Goal: Task Accomplishment & Management: Manage account settings

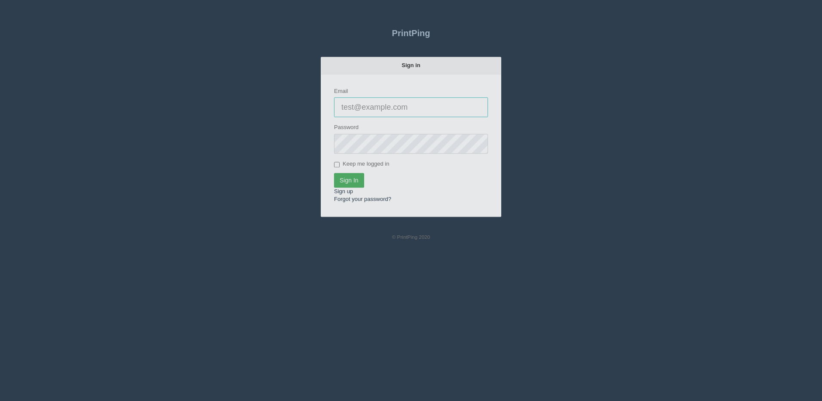
type input "[PERSON_NAME][EMAIL_ADDRESS][DOMAIN_NAME]"
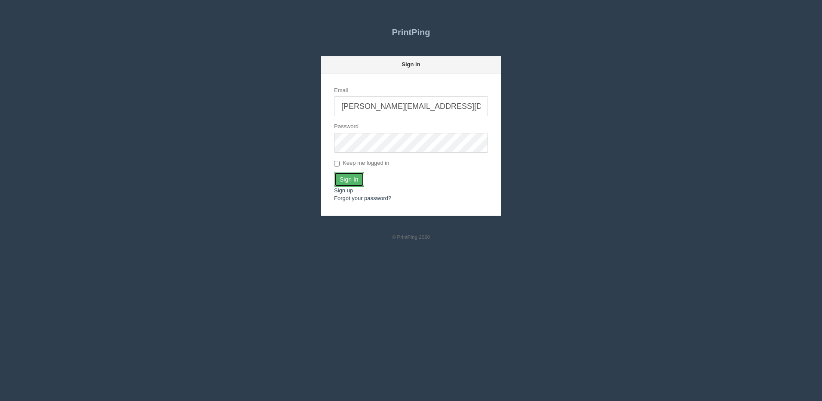
click at [352, 175] on input "Sign In" at bounding box center [349, 179] width 30 height 15
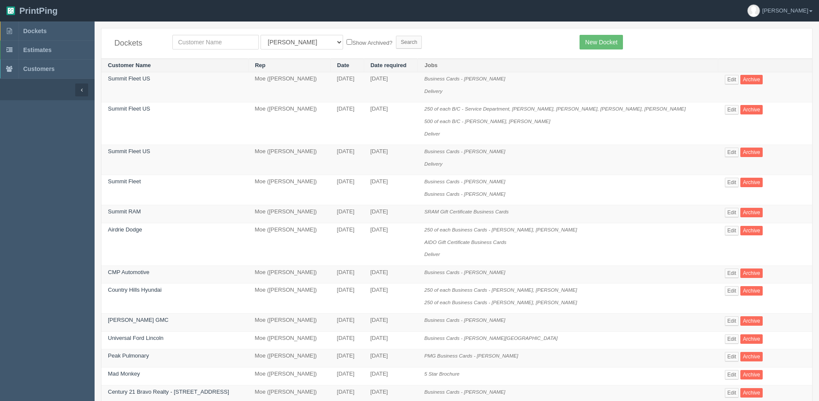
drag, startPoint x: 233, startPoint y: 34, endPoint x: 232, endPoint y: 38, distance: 4.8
click at [232, 39] on div "Dockets All Users Ali Ali Test 1 Aly Amy Ankit Arif Brandon Dan France Greg Jim…" at bounding box center [456, 43] width 711 height 30
click at [232, 37] on input "text" at bounding box center [215, 42] width 86 height 15
type input "quest"
click at [396, 36] on input "Search" at bounding box center [409, 42] width 26 height 13
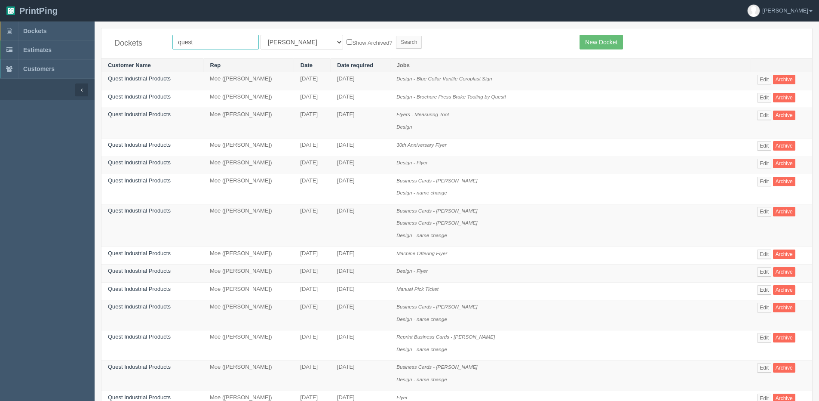
click at [216, 38] on input "quest" at bounding box center [215, 42] width 86 height 15
type input "Quest Industrial Products"
drag, startPoint x: 285, startPoint y: 42, endPoint x: 288, endPoint y: 48, distance: 6.9
click at [285, 42] on select "All Users Ali Ali Test 1 Aly Amy Ankit Arif Brandon Dan France Greg Jim Mark Ma…" at bounding box center [301, 42] width 83 height 15
select select "1"
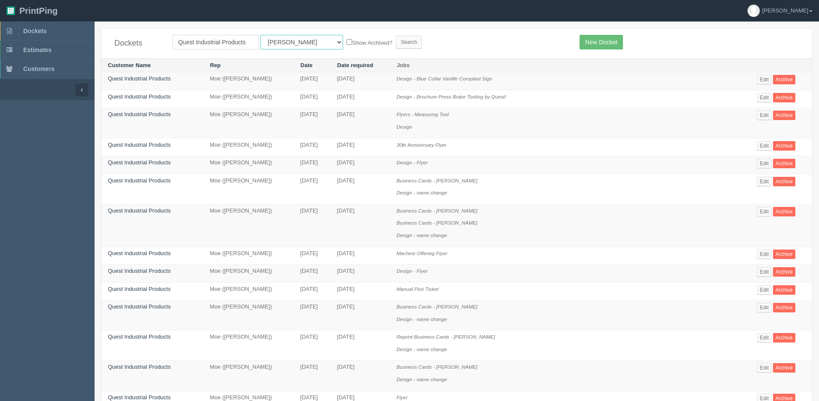
click at [260, 35] on select "All Users Ali Ali Test 1 Aly Amy Ankit Arif Brandon Dan France Greg Jim Mark Ma…" at bounding box center [301, 42] width 83 height 15
click at [346, 41] on label "Show Archived?" at bounding box center [369, 42] width 46 height 10
click at [346, 41] on input "Show Archived?" at bounding box center [349, 42] width 6 height 6
checkbox input "true"
click at [389, 43] on form "Quest Industrial Products All Users Ali Ali Test 1 Aly Amy Ankit Arif Brandon D…" at bounding box center [369, 42] width 394 height 15
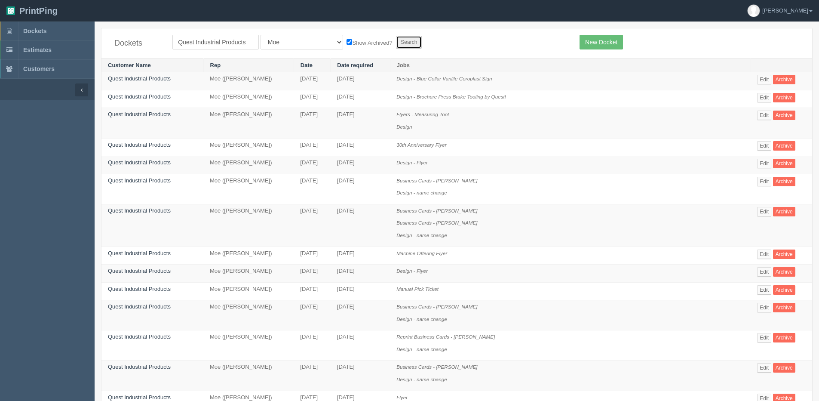
click at [396, 43] on input "Search" at bounding box center [409, 42] width 26 height 13
click at [759, 94] on link "Edit" at bounding box center [764, 97] width 14 height 9
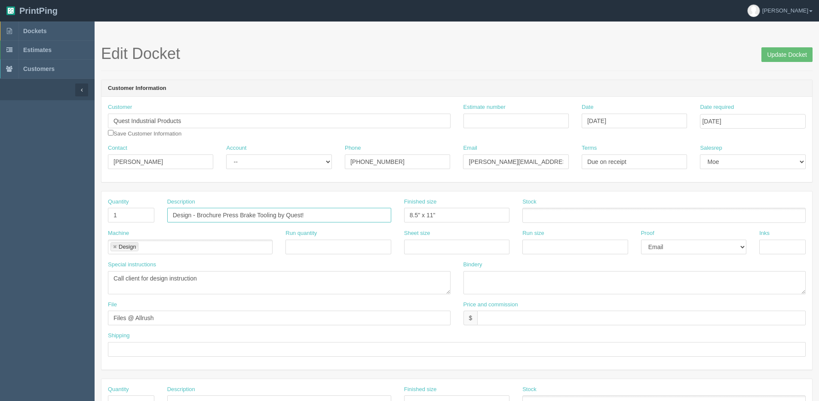
drag, startPoint x: 195, startPoint y: 213, endPoint x: 466, endPoint y: 213, distance: 270.4
click at [466, 213] on div "Quantity 1 Description Design - Brochure Press Brake Tooling by Quest! Finished…" at bounding box center [456, 213] width 711 height 31
click at [801, 57] on input "Update Docket" at bounding box center [786, 54] width 51 height 15
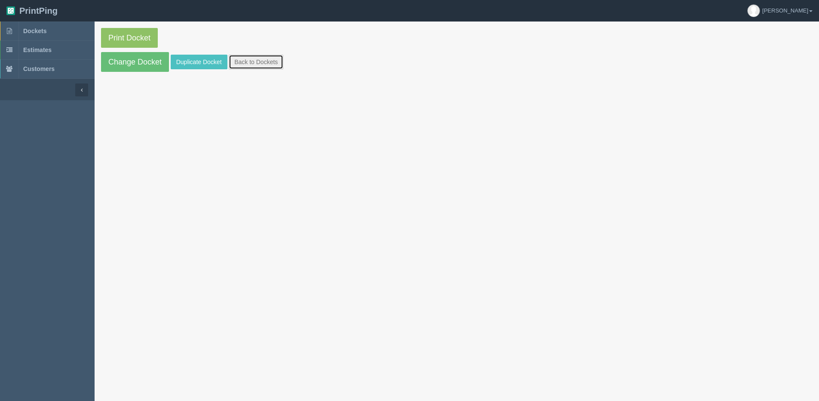
click at [232, 64] on link "Back to Dockets" at bounding box center [256, 62] width 55 height 15
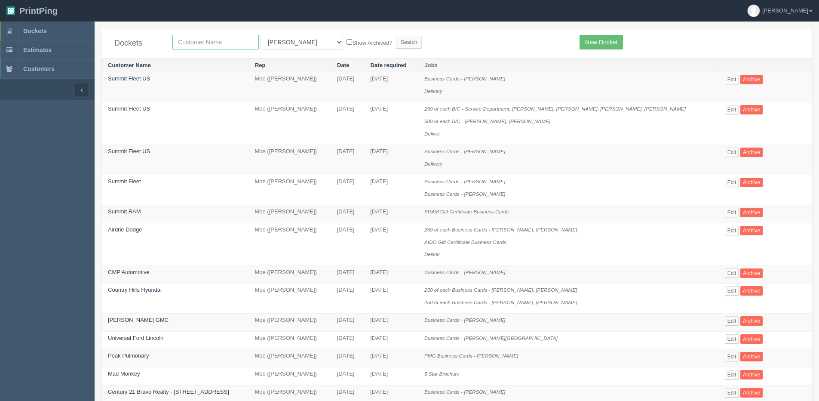
click at [250, 43] on input "text" at bounding box center [215, 42] width 86 height 15
type input "quest"
click at [396, 36] on input "Search" at bounding box center [409, 42] width 26 height 13
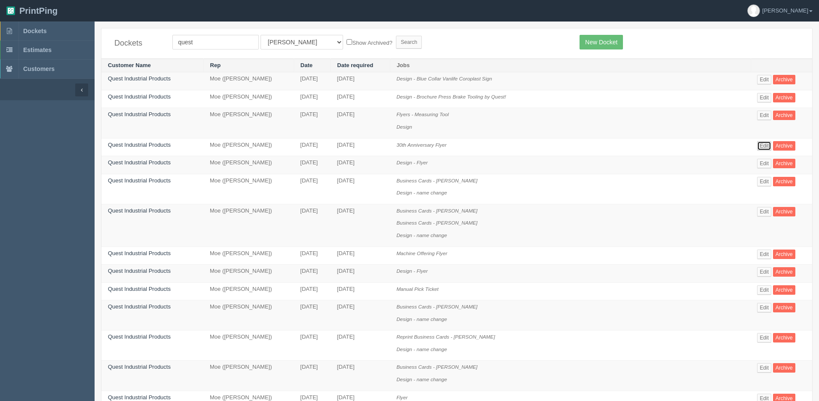
click at [760, 147] on link "Edit" at bounding box center [764, 145] width 14 height 9
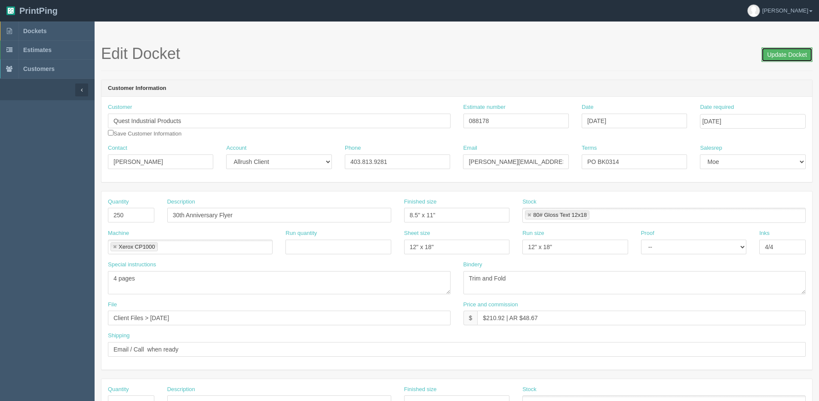
click at [787, 57] on input "Update Docket" at bounding box center [786, 54] width 51 height 15
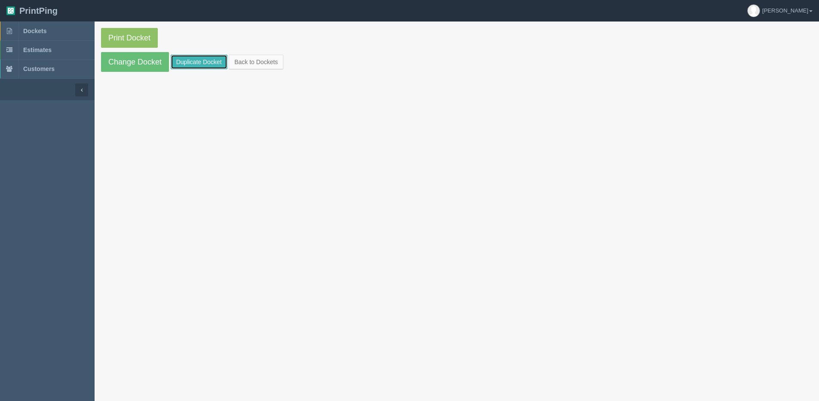
click at [200, 60] on link "Duplicate Docket" at bounding box center [199, 62] width 57 height 15
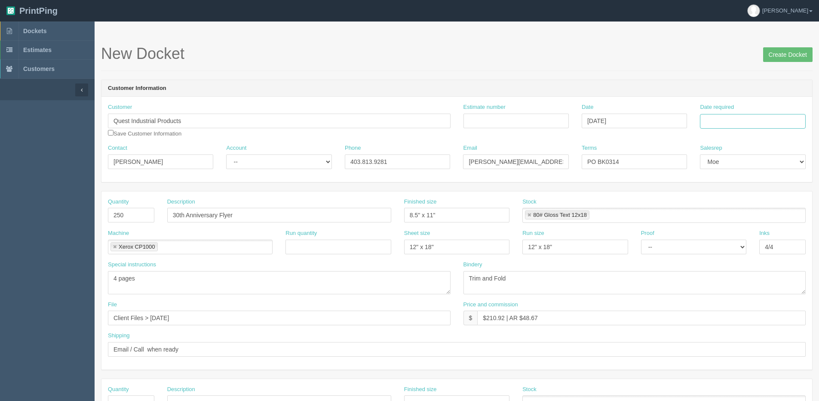
click at [720, 114] on input "Date required" at bounding box center [752, 121] width 105 height 15
click at [713, 246] on th "[DATE]" at bounding box center [742, 240] width 80 height 12
click at [729, 192] on td "16" at bounding box center [731, 191] width 11 height 12
type input "September 16, 2025"
drag, startPoint x: 137, startPoint y: 217, endPoint x: 11, endPoint y: 205, distance: 127.0
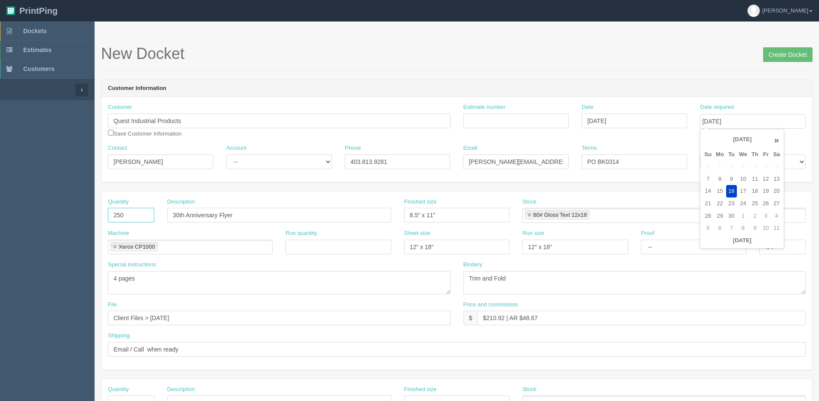
click at [81, 212] on section "Dockets Estimates Customers" at bounding box center [409, 400] width 819 height 759
type input "50"
paste input "Brochure Press Brake Tooling by Quest!"
click at [200, 208] on input "Brochure Press Brake Tooling by Quest!" at bounding box center [279, 215] width 224 height 15
click at [274, 219] on input "Press Brake Tooling by Quest!" at bounding box center [279, 215] width 224 height 15
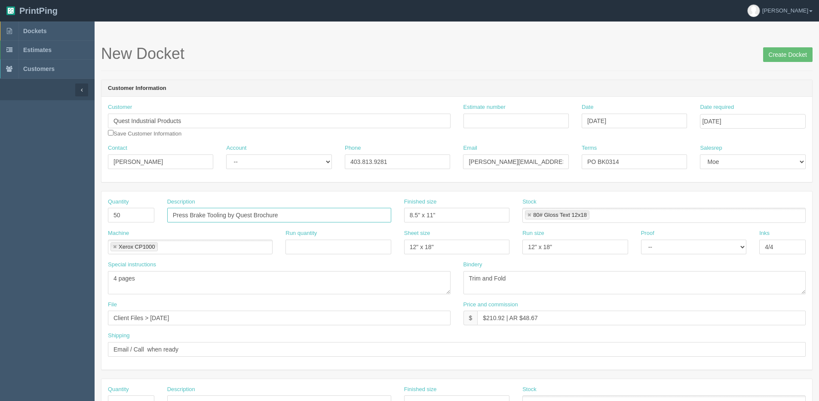
type input "Press Brake Tooling by Quest Brochure"
drag, startPoint x: 647, startPoint y: 156, endPoint x: 472, endPoint y: 146, distance: 175.7
click at [475, 147] on div "Contact Brad Kessler Account -- Existing Client Allrush Client Rep Client Phone…" at bounding box center [456, 159] width 711 height 31
type input "Due on receipt"
click at [518, 125] on input "Estimate number" at bounding box center [515, 120] width 105 height 15
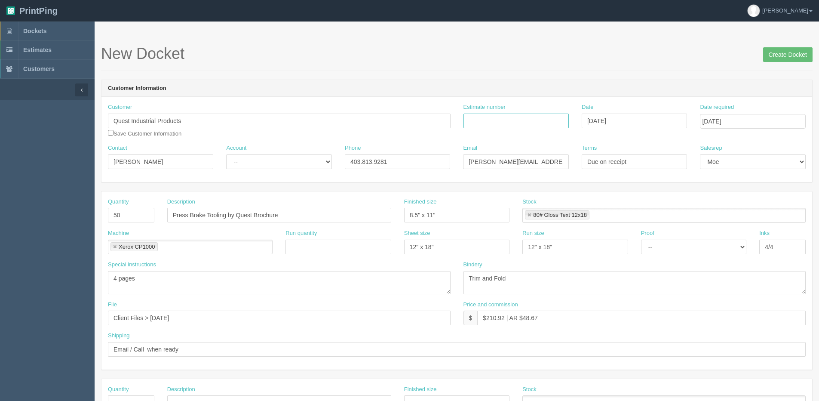
click at [487, 126] on input "Estimate number" at bounding box center [515, 120] width 105 height 15
type input "092436"
drag, startPoint x: 159, startPoint y: 276, endPoint x: -95, endPoint y: 276, distance: 253.6
click at [0, 276] on html "PrintPing Dan Edit account ( dan@allrush.ca ) Logout Dockets Estimates Customers" at bounding box center [409, 390] width 819 height 781
drag, startPoint x: 152, startPoint y: 322, endPoint x: 259, endPoint y: 311, distance: 107.5
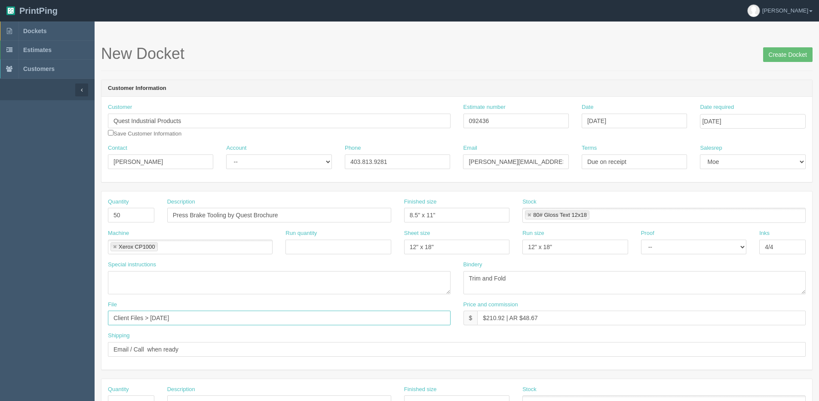
click at [259, 311] on input "Client Files > [DATE]" at bounding box center [279, 317] width 343 height 15
type input "Client Files > Sept 2025"
drag, startPoint x: 488, startPoint y: 119, endPoint x: 440, endPoint y: 125, distance: 48.5
click at [440, 125] on div "Customer Quest Industrial Products Save Customer Information Estimate number 09…" at bounding box center [456, 123] width 711 height 41
drag, startPoint x: 486, startPoint y: 318, endPoint x: 504, endPoint y: 320, distance: 18.2
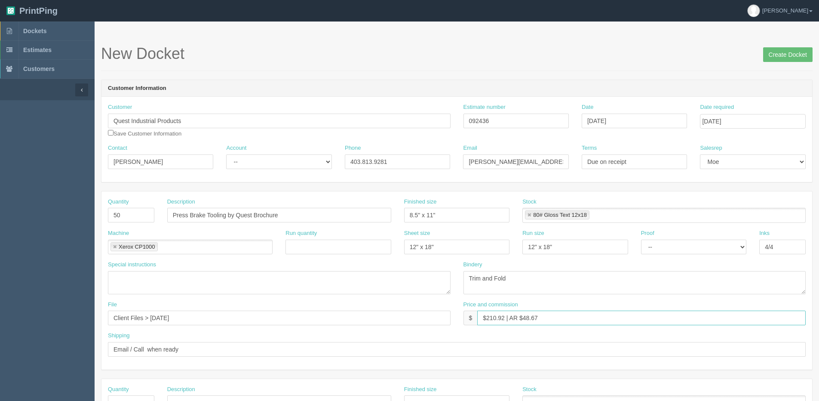
click at [504, 320] on input "$210.92 | AR $48.67" at bounding box center [641, 317] width 328 height 15
drag, startPoint x: 521, startPoint y: 319, endPoint x: 593, endPoint y: 298, distance: 74.2
click at [585, 301] on div "Price and commission $ $66.99 | AR $48.67" at bounding box center [634, 312] width 343 height 25
type input "$66.99 | AR $15.46"
click at [527, 216] on link at bounding box center [529, 215] width 5 height 6
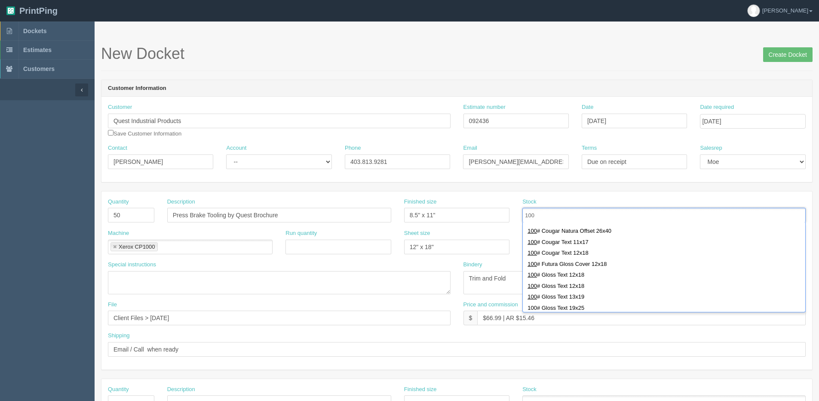
scroll to position [129, 0]
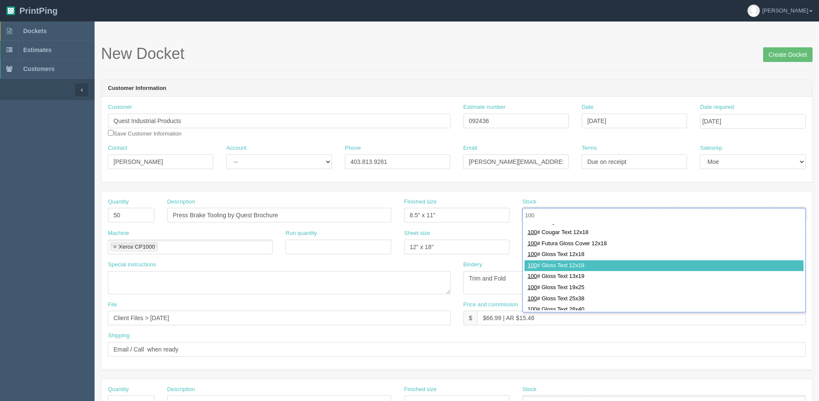
type input "100"
type input "100# Gloss Text 12x18"
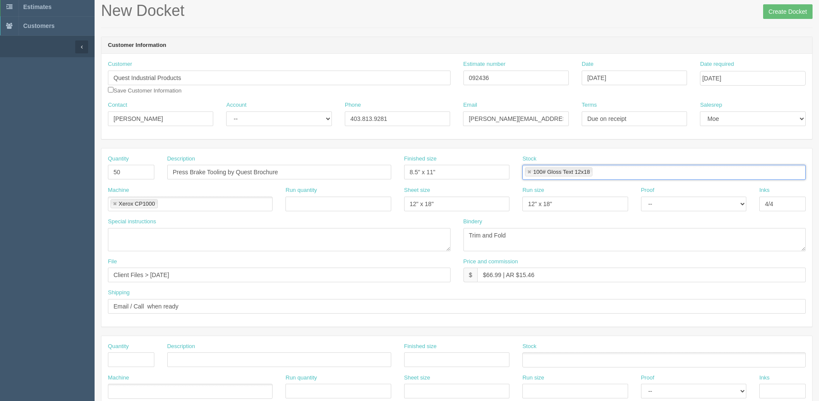
scroll to position [0, 0]
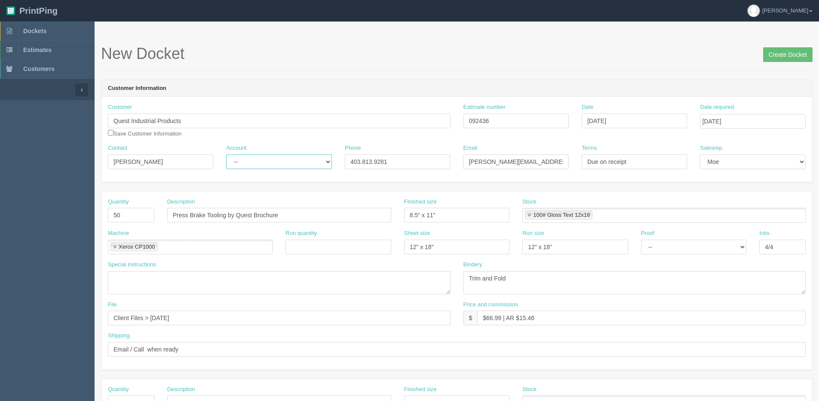
drag, startPoint x: 247, startPoint y: 162, endPoint x: 245, endPoint y: 169, distance: 7.1
click at [245, 164] on select "-- Existing Client Allrush Client Rep Client" at bounding box center [278, 161] width 105 height 15
select select "Allrush Client"
click at [226, 154] on select "-- Existing Client Allrush Client Rep Client" at bounding box center [278, 161] width 105 height 15
click at [787, 46] on span "Create Docket" at bounding box center [787, 53] width 49 height 17
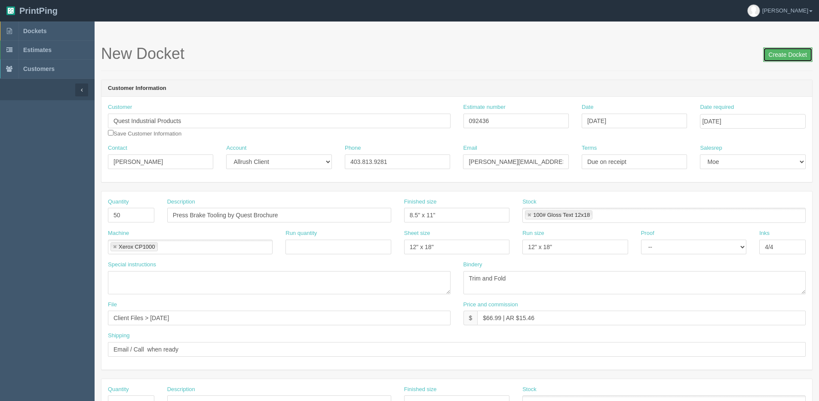
click at [784, 50] on input "Create Docket" at bounding box center [787, 54] width 49 height 15
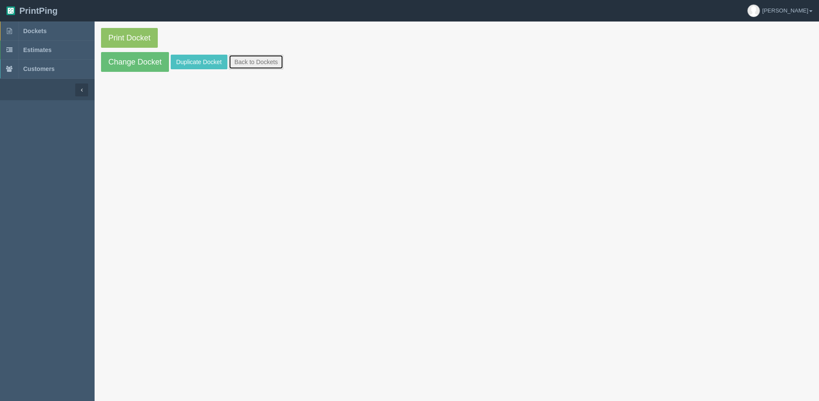
click at [259, 61] on link "Back to Dockets" at bounding box center [256, 62] width 55 height 15
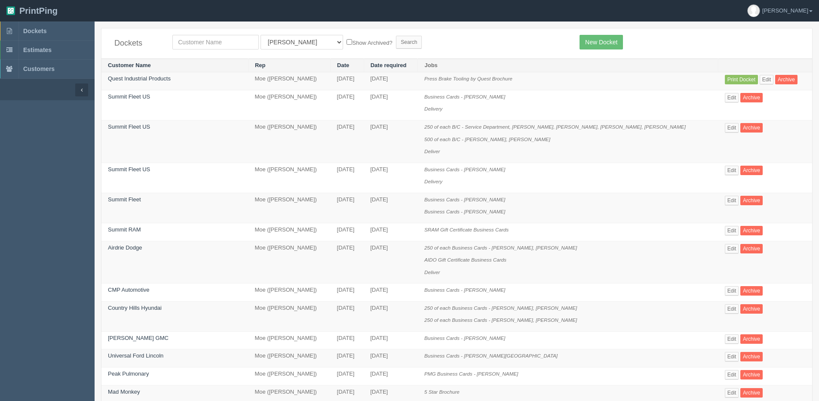
click at [200, 49] on div "Dockets All Users [PERSON_NAME] Test 1 [PERSON_NAME] [PERSON_NAME] [PERSON_NAME…" at bounding box center [456, 43] width 711 height 30
click at [202, 46] on input "text" at bounding box center [215, 42] width 86 height 15
type input "quest"
click at [396, 36] on input "Search" at bounding box center [409, 42] width 26 height 13
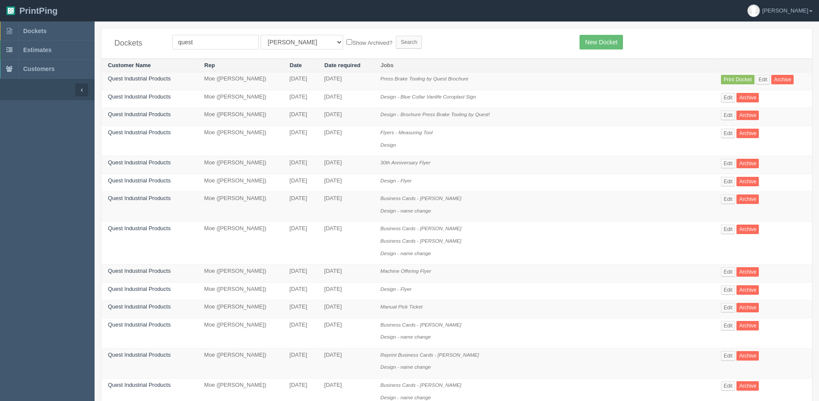
click at [346, 43] on label "Show Archived?" at bounding box center [369, 42] width 46 height 10
click at [346, 43] on input "Show Archived?" at bounding box center [349, 42] width 6 height 6
checkbox input "true"
click at [396, 43] on input "Search" at bounding box center [409, 42] width 26 height 13
click at [728, 98] on link "Edit" at bounding box center [728, 97] width 14 height 9
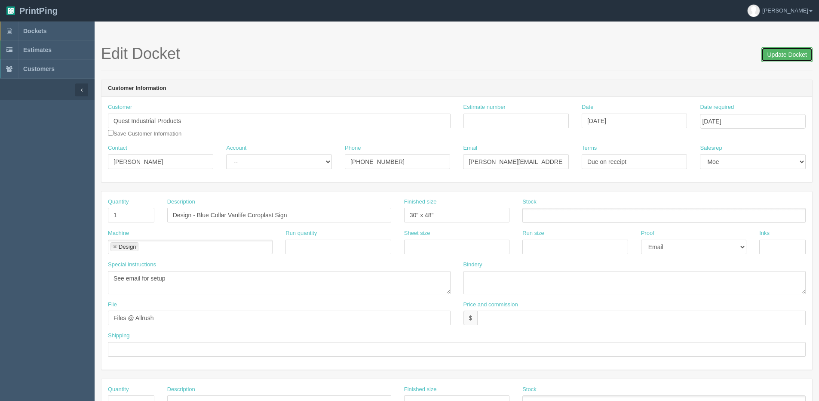
drag, startPoint x: 771, startPoint y: 55, endPoint x: 594, endPoint y: 45, distance: 176.9
click at [752, 55] on h1 "Edit Docket Update Docket" at bounding box center [456, 53] width 711 height 17
click at [789, 53] on input "Update Docket" at bounding box center [786, 54] width 51 height 15
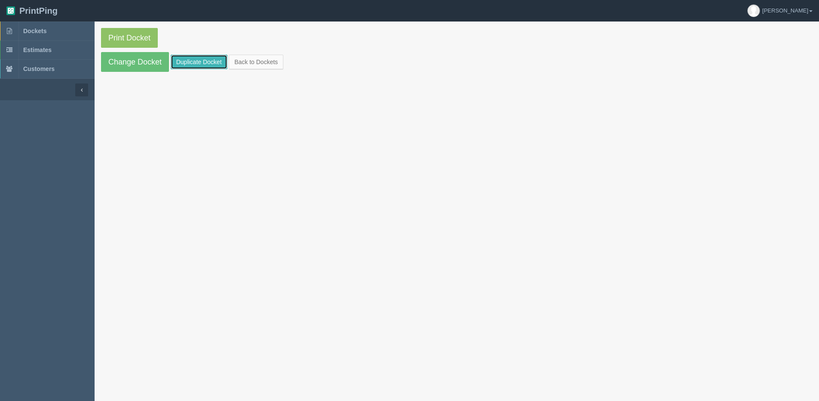
click at [192, 65] on link "Duplicate Docket" at bounding box center [199, 62] width 57 height 15
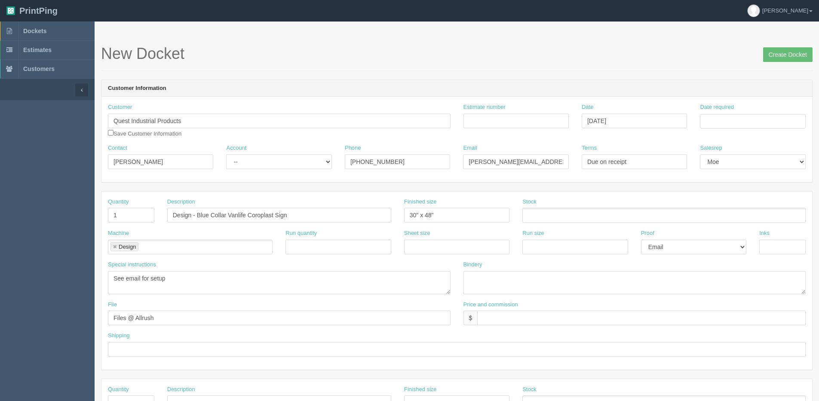
click at [739, 108] on div "Date required" at bounding box center [752, 115] width 105 height 25
click at [740, 119] on input "Date required" at bounding box center [752, 121] width 105 height 15
click at [715, 246] on div "« [DATE] » Su Mo Tu We Th Fr Sa 31 1 2 3 4 5 6 7 8 9 10 11 12 13 14 15 16 17 18…" at bounding box center [742, 189] width 84 height 120
click at [731, 196] on td "16" at bounding box center [731, 191] width 11 height 12
type input "[DATE]"
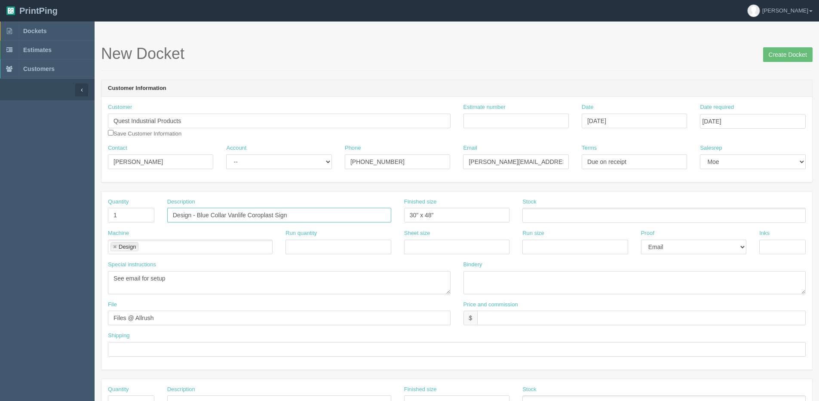
drag, startPoint x: 195, startPoint y: 214, endPoint x: 15, endPoint y: 217, distance: 179.7
click at [18, 217] on section "Dockets Estimates Customers" at bounding box center [409, 400] width 819 height 759
type input "Blue Collar Vanlife Coroplast Sign"
drag, startPoint x: 124, startPoint y: 212, endPoint x: 63, endPoint y: 210, distance: 61.1
click at [64, 211] on section "Dockets Estimates Customers" at bounding box center [409, 400] width 819 height 759
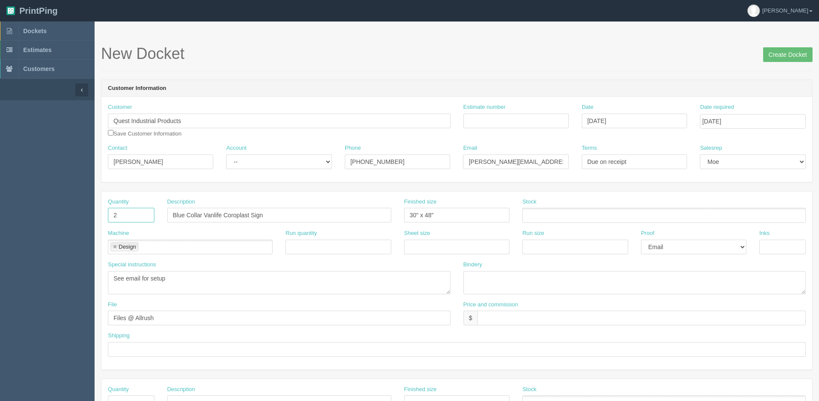
type input "2"
click at [588, 217] on ul at bounding box center [663, 215] width 283 height 15
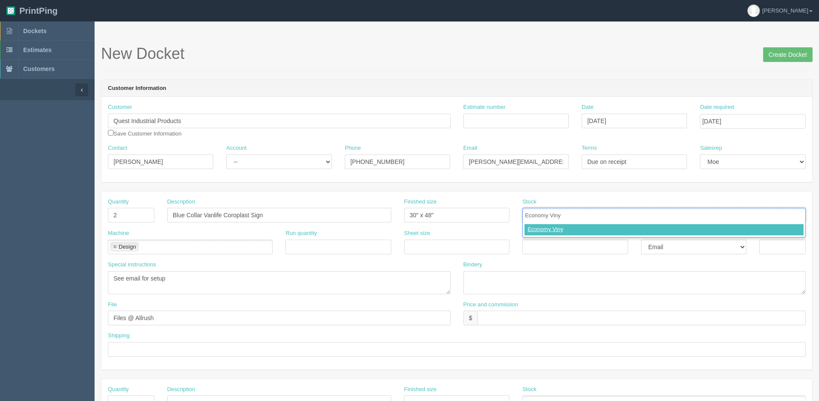
type input "Economy Vinyl"
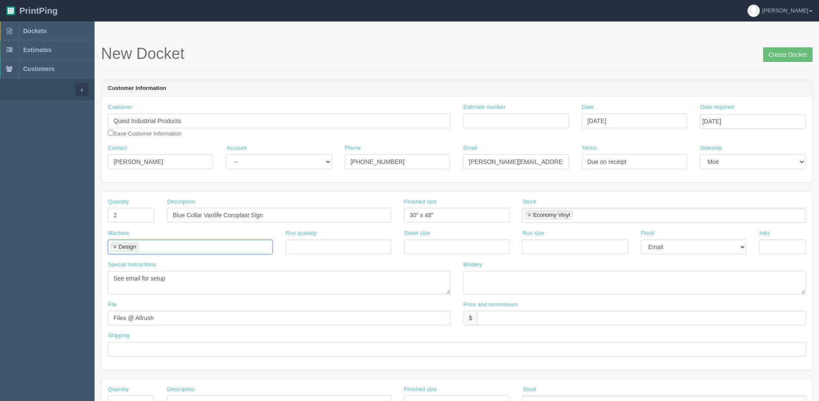
click at [116, 247] on link at bounding box center [114, 247] width 5 height 6
click at [116, 247] on input "text" at bounding box center [173, 247] width 131 height 12
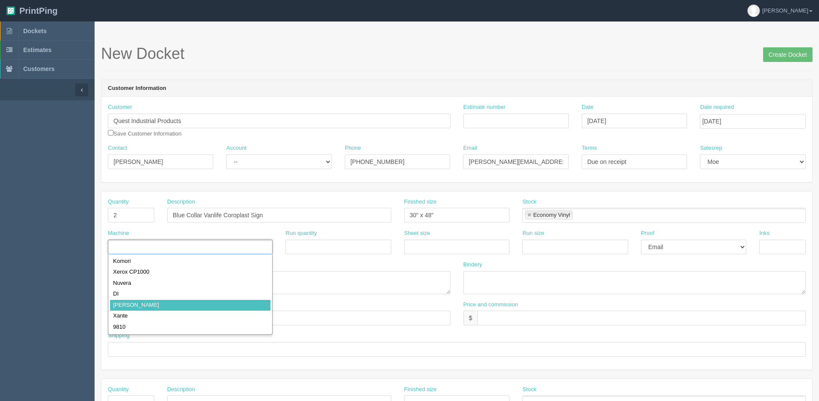
drag, startPoint x: 135, startPoint y: 304, endPoint x: 153, endPoint y: 299, distance: 19.2
type input "Roland"
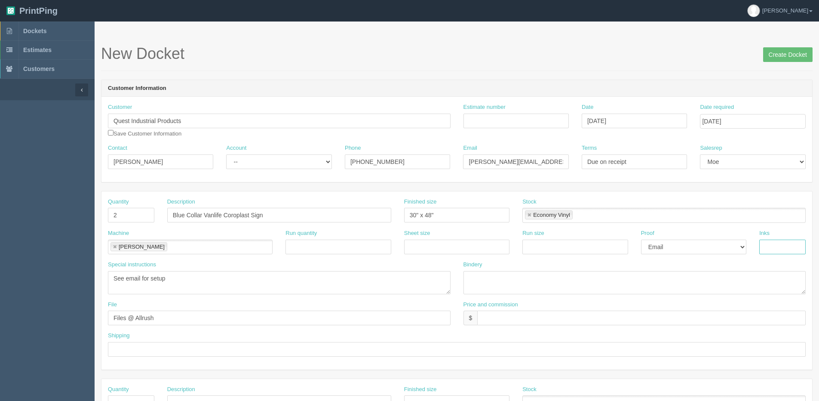
click at [805, 253] on input "text" at bounding box center [782, 246] width 46 height 15
type input "4/0"
click at [528, 283] on textarea at bounding box center [634, 282] width 343 height 23
type textarea "Trim and Mount to Coroplast"
type input "Client Files > [DATE]"
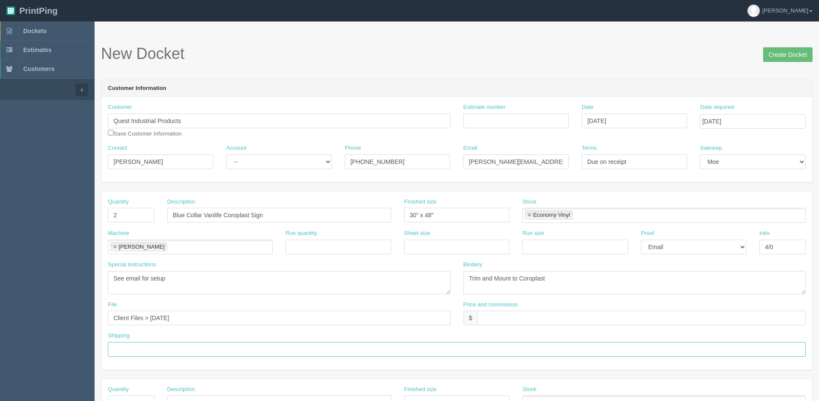
click at [145, 354] on input "text" at bounding box center [457, 349] width 698 height 15
type input "Email / Call when ready for pickup"
click at [581, 285] on textarea "Trim and Mount to Coroplast" at bounding box center [634, 282] width 343 height 23
type textarea "Trim and Mount to Coroplast - ARB $30.00"
click at [503, 308] on label "Price and commission" at bounding box center [490, 304] width 55 height 8
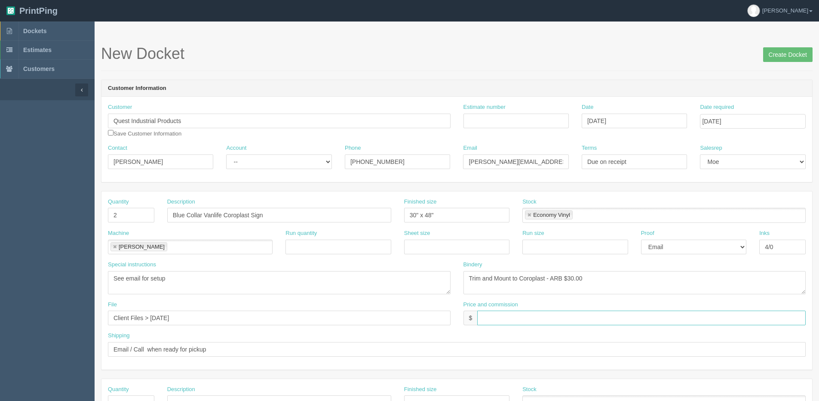
click at [501, 315] on input "text" at bounding box center [641, 317] width 328 height 15
click at [520, 319] on input "$119.49" at bounding box center [641, 317] width 328 height 15
click at [524, 321] on input "$119.49 | AR $" at bounding box center [641, 317] width 328 height 15
type input "$119.49 | AR $42.04"
drag, startPoint x: 533, startPoint y: 249, endPoint x: 531, endPoint y: 254, distance: 5.0
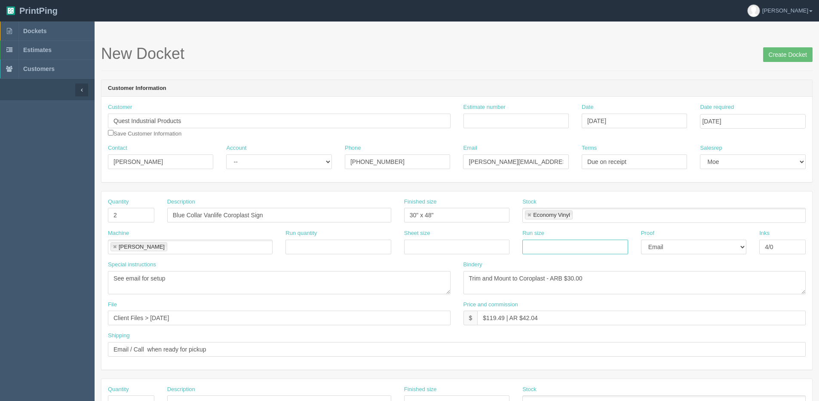
click at [533, 249] on input "text" at bounding box center [574, 246] width 105 height 15
click at [679, 250] on select "-- Email Hard Copy" at bounding box center [693, 246] width 105 height 15
select select
click at [641, 239] on select "-- Email Hard Copy" at bounding box center [693, 246] width 105 height 15
click at [522, 121] on input "Estimate number" at bounding box center [515, 120] width 105 height 15
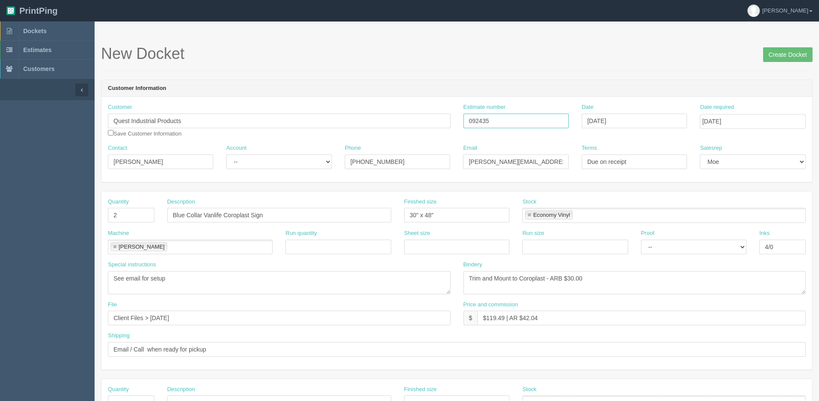
type input "092435"
click at [257, 165] on select "-- Existing Client Allrush Client Rep Client" at bounding box center [278, 161] width 105 height 15
select select "Allrush Client"
click at [226, 154] on select "-- Existing Client Allrush Client Rep Client" at bounding box center [278, 161] width 105 height 15
click at [111, 133] on input "checkbox" at bounding box center [111, 133] width 6 height 6
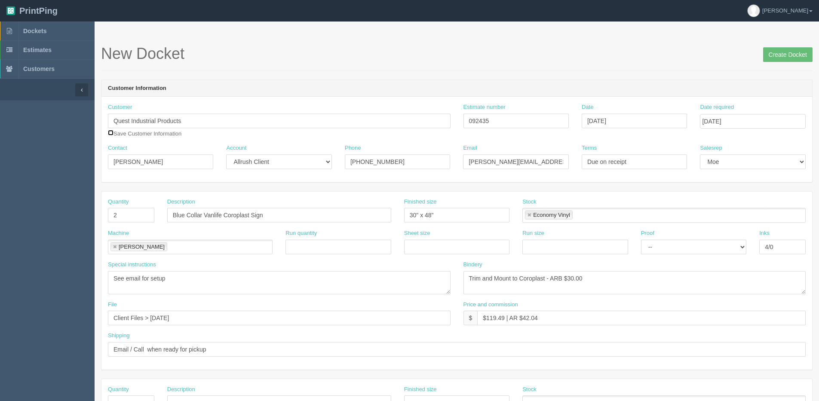
checkbox input "true"
click at [791, 59] on input "Create Docket" at bounding box center [787, 54] width 49 height 15
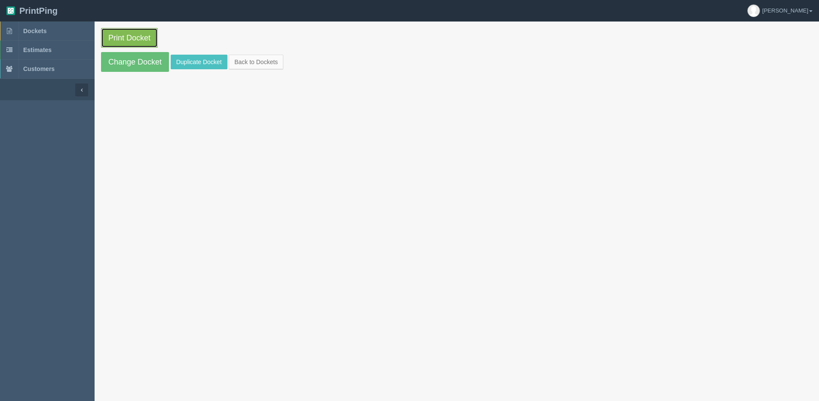
click at [144, 37] on link "Print Docket" at bounding box center [129, 38] width 57 height 20
click at [125, 58] on link "Change Docket" at bounding box center [135, 62] width 68 height 20
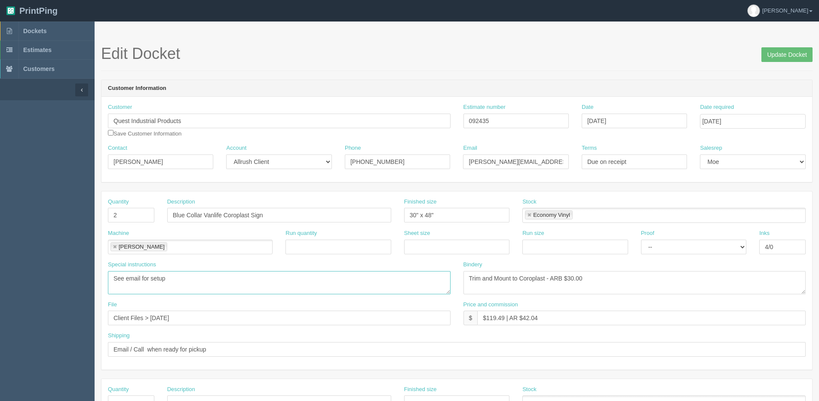
drag, startPoint x: 181, startPoint y: 276, endPoint x: -233, endPoint y: 287, distance: 414.9
click at [0, 287] on html "PrintPing [PERSON_NAME] Edit account ( [PERSON_NAME][EMAIL_ADDRESS][DOMAIN_NAME…" at bounding box center [409, 390] width 819 height 781
click at [775, 62] on div "Edit Docket Update Docket" at bounding box center [456, 58] width 711 height 26
click at [773, 58] on input "Update Docket" at bounding box center [786, 54] width 51 height 15
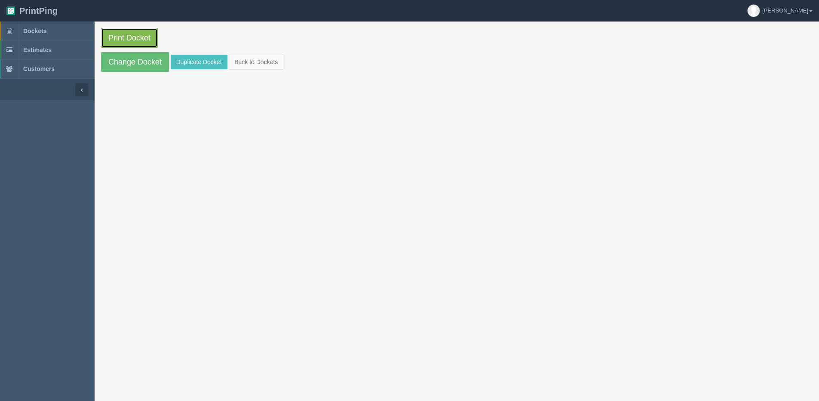
click at [141, 42] on link "Print Docket" at bounding box center [129, 38] width 57 height 20
drag, startPoint x: 279, startPoint y: 68, endPoint x: 273, endPoint y: 65, distance: 5.8
click at [279, 68] on link "Back to Dockets" at bounding box center [256, 62] width 55 height 15
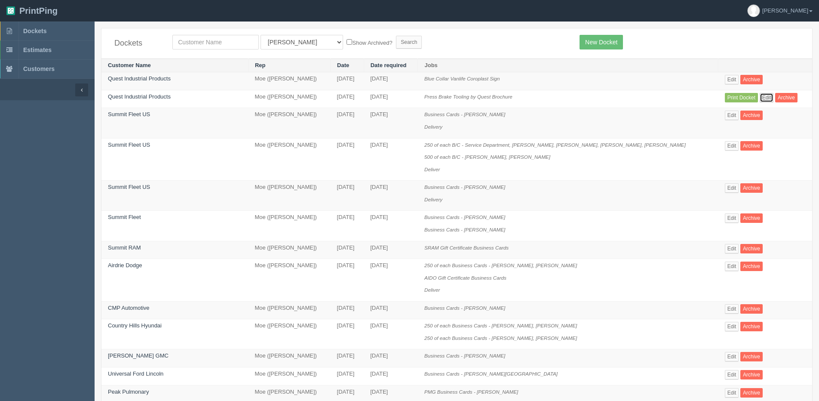
click at [760, 95] on link "Edit" at bounding box center [767, 97] width 14 height 9
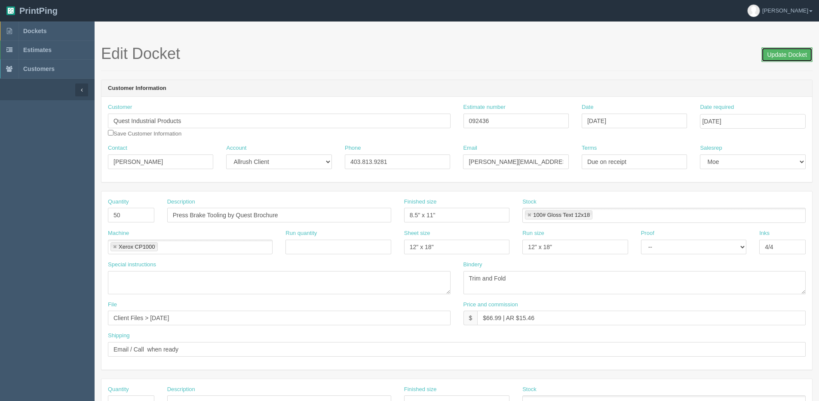
click at [790, 55] on input "Update Docket" at bounding box center [786, 54] width 51 height 15
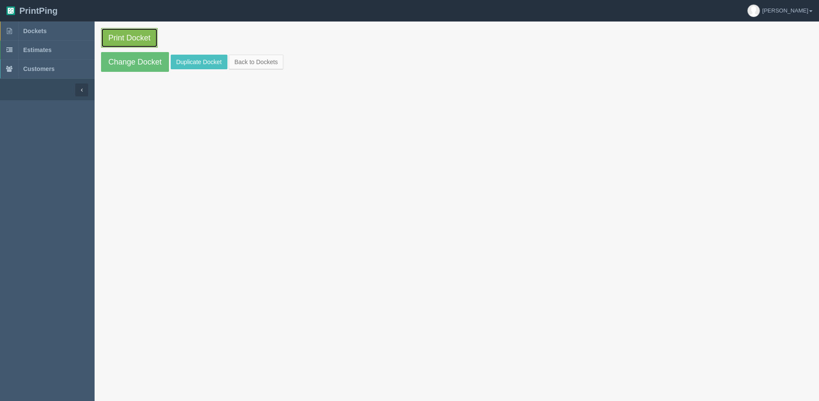
click at [128, 34] on link "Print Docket" at bounding box center [129, 38] width 57 height 20
click at [135, 58] on link "Change Docket" at bounding box center [135, 62] width 68 height 20
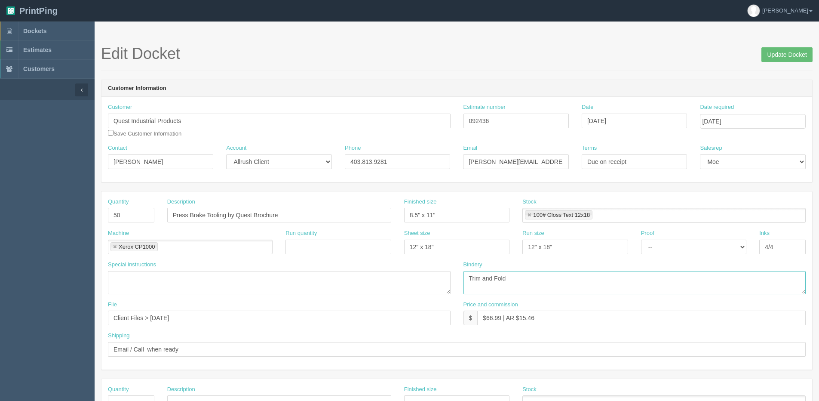
drag, startPoint x: 485, startPoint y: 279, endPoint x: 641, endPoint y: 238, distance: 161.2
click at [543, 264] on div "Bindery Trim and Fold" at bounding box center [634, 277] width 343 height 34
type textarea "Trim to size"
click at [794, 58] on input "Update Docket" at bounding box center [786, 54] width 51 height 15
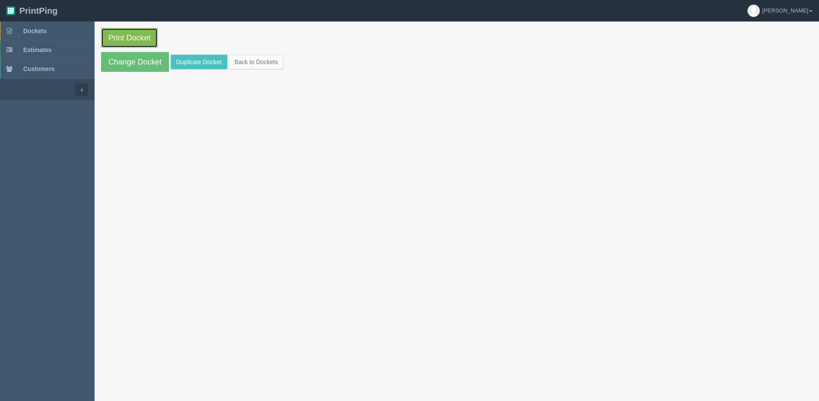
click at [140, 38] on link "Print Docket" at bounding box center [129, 38] width 57 height 20
